Goal: Task Accomplishment & Management: Manage account settings

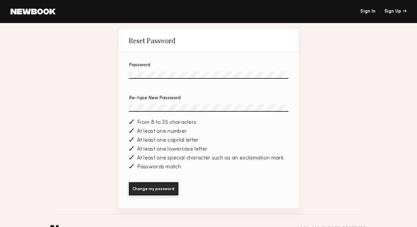
click at [209, 124] on div "From 8 to 25 characters" at bounding box center [208, 122] width 159 height 9
click at [151, 188] on button "Change my password" at bounding box center [153, 188] width 49 height 13
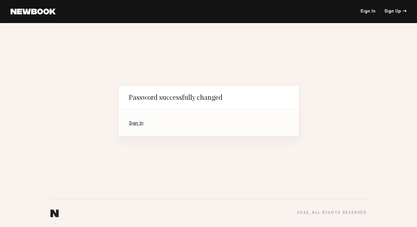
click at [139, 124] on link "Sign In" at bounding box center [136, 123] width 14 height 4
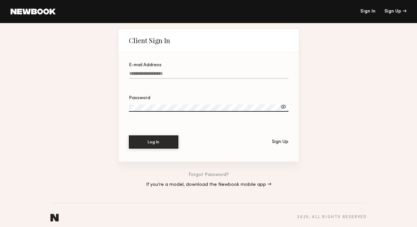
click at [154, 77] on input "E-mail Address" at bounding box center [208, 75] width 159 height 8
click at [150, 78] on input "E-mail Address Required" at bounding box center [208, 75] width 159 height 8
click at [149, 76] on input "E-mail Address Required" at bounding box center [208, 75] width 159 height 8
type input "**********"
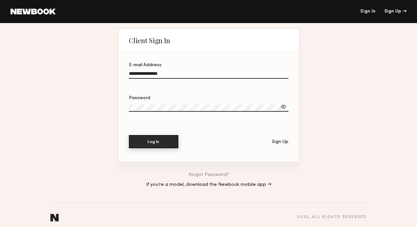
click at [168, 143] on button "Log In" at bounding box center [153, 141] width 49 height 13
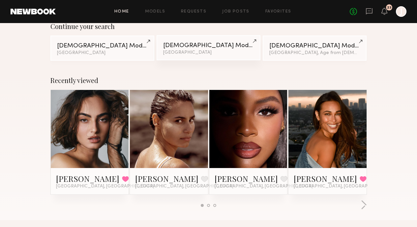
scroll to position [61, 0]
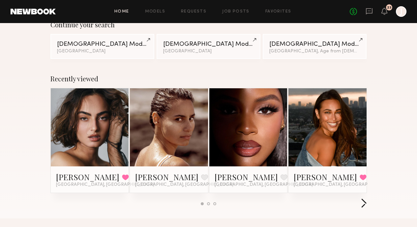
click at [364, 205] on button "button" at bounding box center [363, 203] width 6 height 11
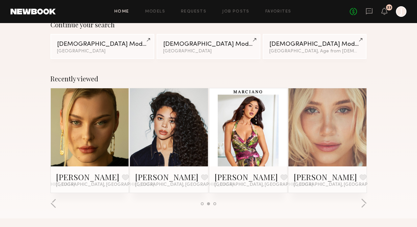
scroll to position [0, 0]
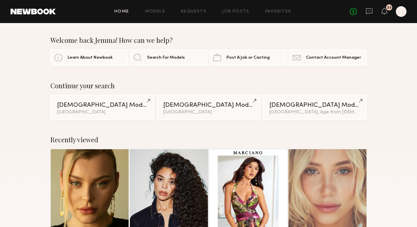
click at [390, 10] on div "23" at bounding box center [389, 7] width 6 height 6
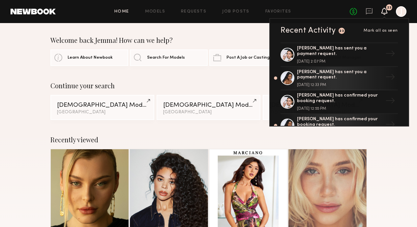
click at [382, 10] on icon at bounding box center [383, 11] width 5 height 5
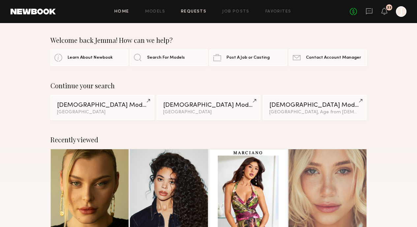
click at [194, 11] on link "Requests" at bounding box center [193, 12] width 25 height 4
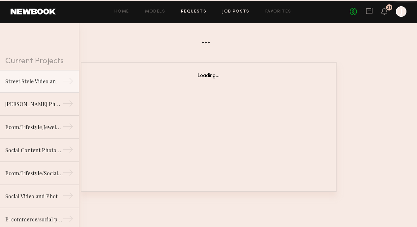
click at [229, 12] on link "Job Posts" at bounding box center [235, 12] width 27 height 4
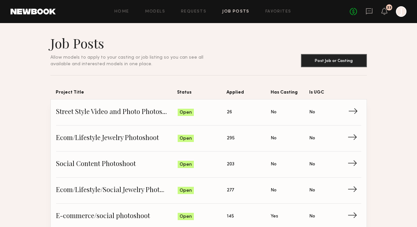
click at [138, 109] on span "Street Style Video and Photo Photoshoot" at bounding box center [117, 112] width 122 height 10
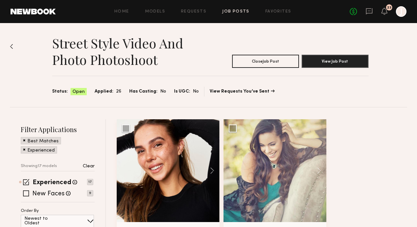
click at [232, 8] on div "Home Models Requests Job Posts Favorites Sign Out No fees up to $5,000 23 J" at bounding box center [231, 11] width 350 height 11
click at [234, 9] on div "Home Models Requests Job Posts Favorites Sign Out No fees up to $5,000 23 J" at bounding box center [231, 11] width 350 height 11
click at [234, 12] on link "Job Posts" at bounding box center [235, 12] width 27 height 4
